Goal: Download file/media

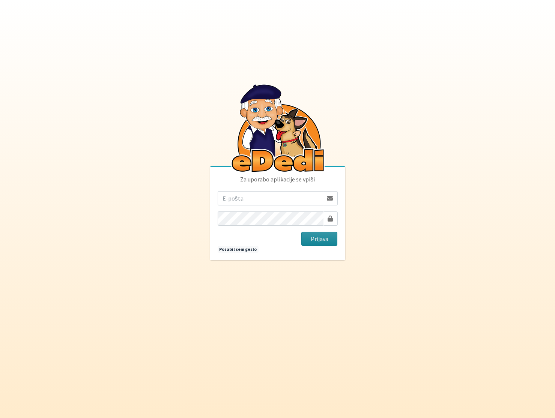
type input "[EMAIL_ADDRESS][PERSON_NAME][DOMAIN_NAME]"
click at [315, 239] on button "Prijava" at bounding box center [319, 239] width 36 height 14
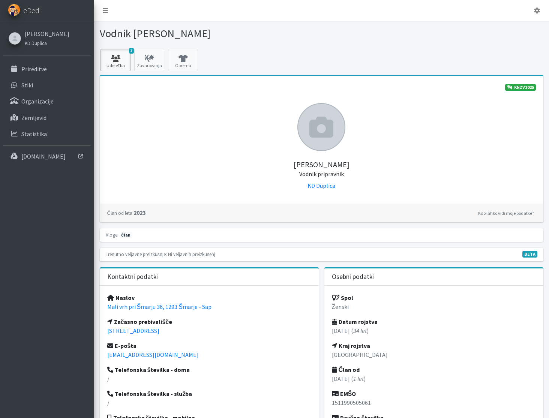
click at [124, 52] on link "3 Udeležba" at bounding box center [116, 60] width 30 height 23
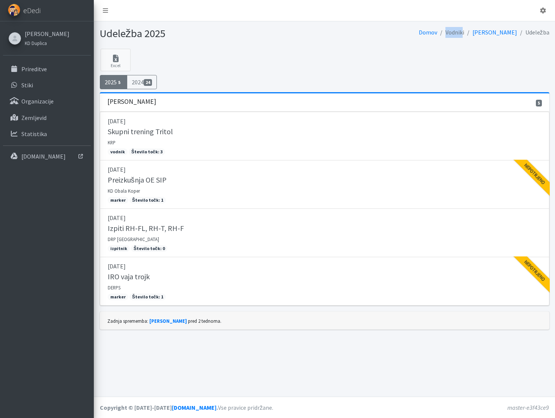
drag, startPoint x: 483, startPoint y: 33, endPoint x: 462, endPoint y: 28, distance: 21.2
click at [462, 28] on li "Vodniki" at bounding box center [450, 32] width 27 height 11
drag, startPoint x: 469, startPoint y: 35, endPoint x: 462, endPoint y: 32, distance: 7.2
click at [464, 35] on li "Vodniki" at bounding box center [450, 32] width 27 height 11
click at [464, 32] on li "Vodniki" at bounding box center [450, 32] width 27 height 11
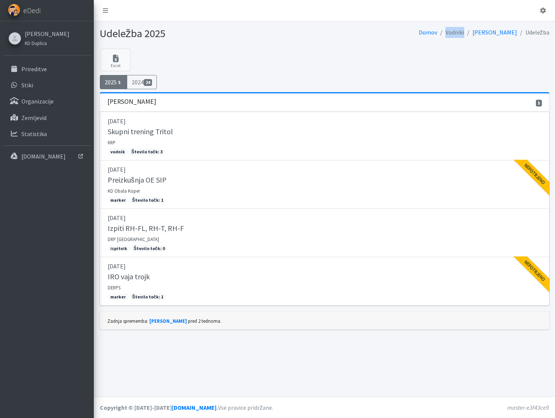
drag, startPoint x: 466, startPoint y: 34, endPoint x: 484, endPoint y: 33, distance: 18.4
click at [484, 33] on ol "Domov Vodniki [PERSON_NAME] Udeležba" at bounding box center [484, 32] width 131 height 11
click at [486, 48] on div "Udeležba 2025 [GEOGRAPHIC_DATA] Vodniki [PERSON_NAME] Udeležba" at bounding box center [324, 34] width 461 height 27
drag, startPoint x: 464, startPoint y: 32, endPoint x: 485, endPoint y: 33, distance: 21.4
click at [485, 33] on ol "Domov Vodniki [PERSON_NAME] Udeležba" at bounding box center [484, 32] width 131 height 11
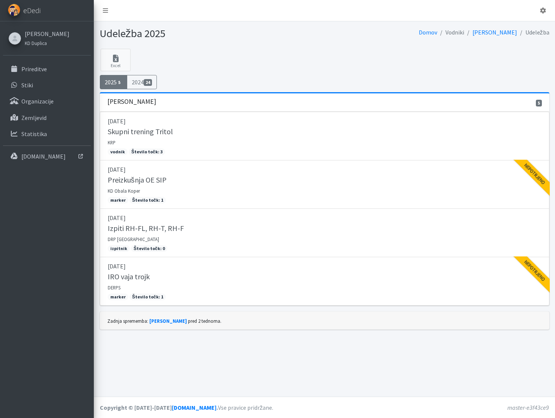
click at [485, 45] on div "Udeležba 2025 [GEOGRAPHIC_DATA] Vodniki [PERSON_NAME] Udeležba" at bounding box center [324, 34] width 461 height 27
drag, startPoint x: 484, startPoint y: 33, endPoint x: 466, endPoint y: 32, distance: 18.0
click at [466, 32] on ol "Domov Vodniki [PERSON_NAME] Udeležba" at bounding box center [484, 32] width 131 height 11
drag, startPoint x: 465, startPoint y: 52, endPoint x: 463, endPoint y: 36, distance: 15.6
click at [465, 51] on div "Excel 2025 5 2024 24" at bounding box center [324, 71] width 455 height 44
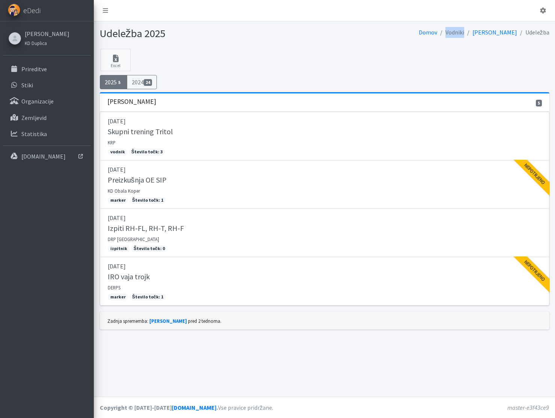
drag, startPoint x: 466, startPoint y: 32, endPoint x: 486, endPoint y: 34, distance: 19.9
click at [486, 34] on ol "Domov Vodniki [PERSON_NAME] Udeležba" at bounding box center [484, 32] width 131 height 11
click at [486, 41] on div "Udeležba 2025 [GEOGRAPHIC_DATA] Vodniki [PERSON_NAME] Udeležba" at bounding box center [324, 34] width 461 height 27
drag, startPoint x: 486, startPoint y: 32, endPoint x: 463, endPoint y: 32, distance: 22.9
click at [463, 32] on ol "Domov Vodniki [PERSON_NAME] Udeležba" at bounding box center [484, 32] width 131 height 11
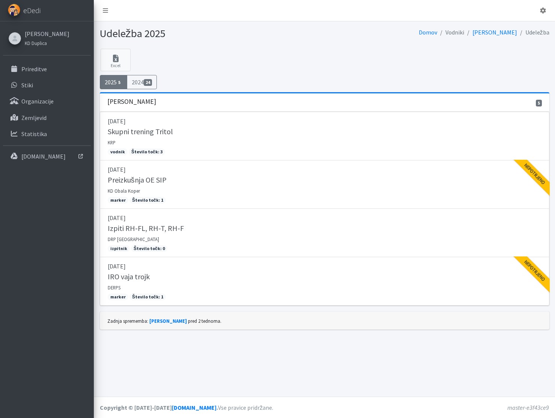
drag, startPoint x: 459, startPoint y: 64, endPoint x: 465, endPoint y: 54, distance: 11.1
click at [459, 64] on div "Excel 2025 5 2024 24" at bounding box center [324, 71] width 455 height 44
